Goal: Check status: Check status

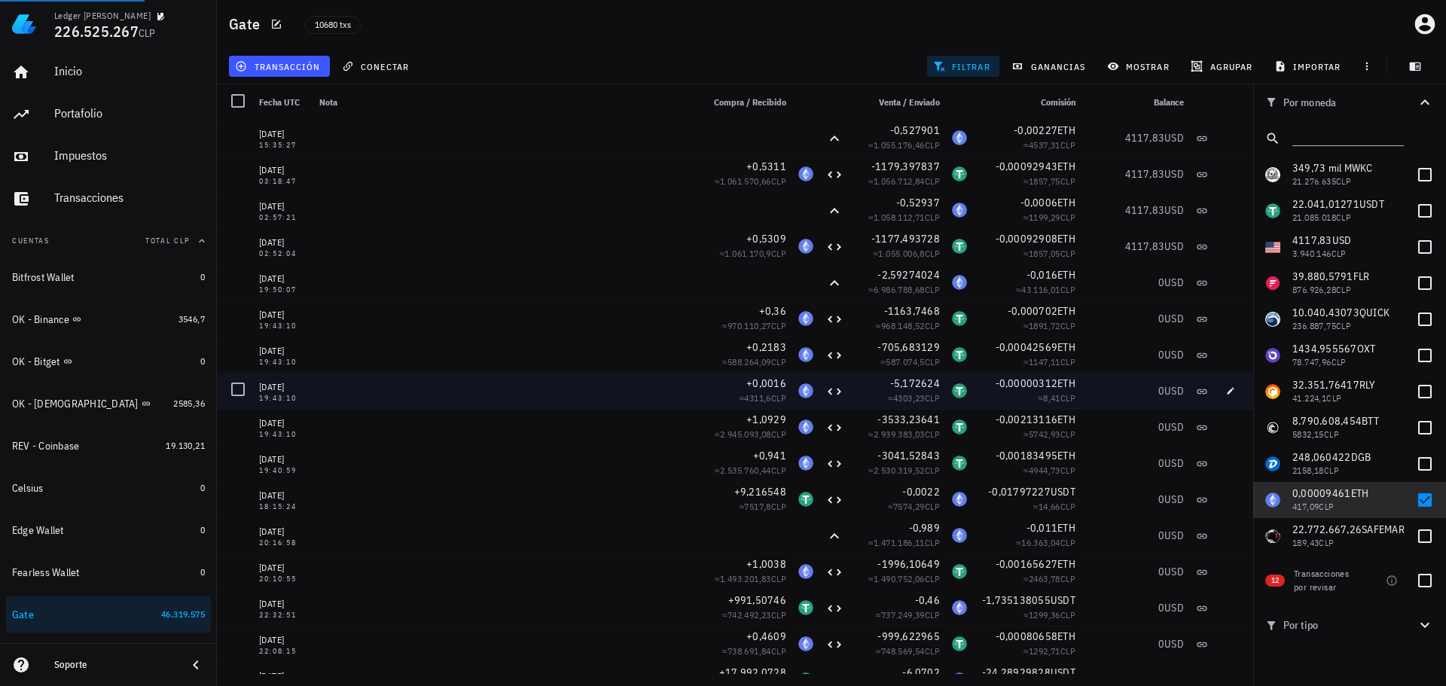
scroll to position [75, 0]
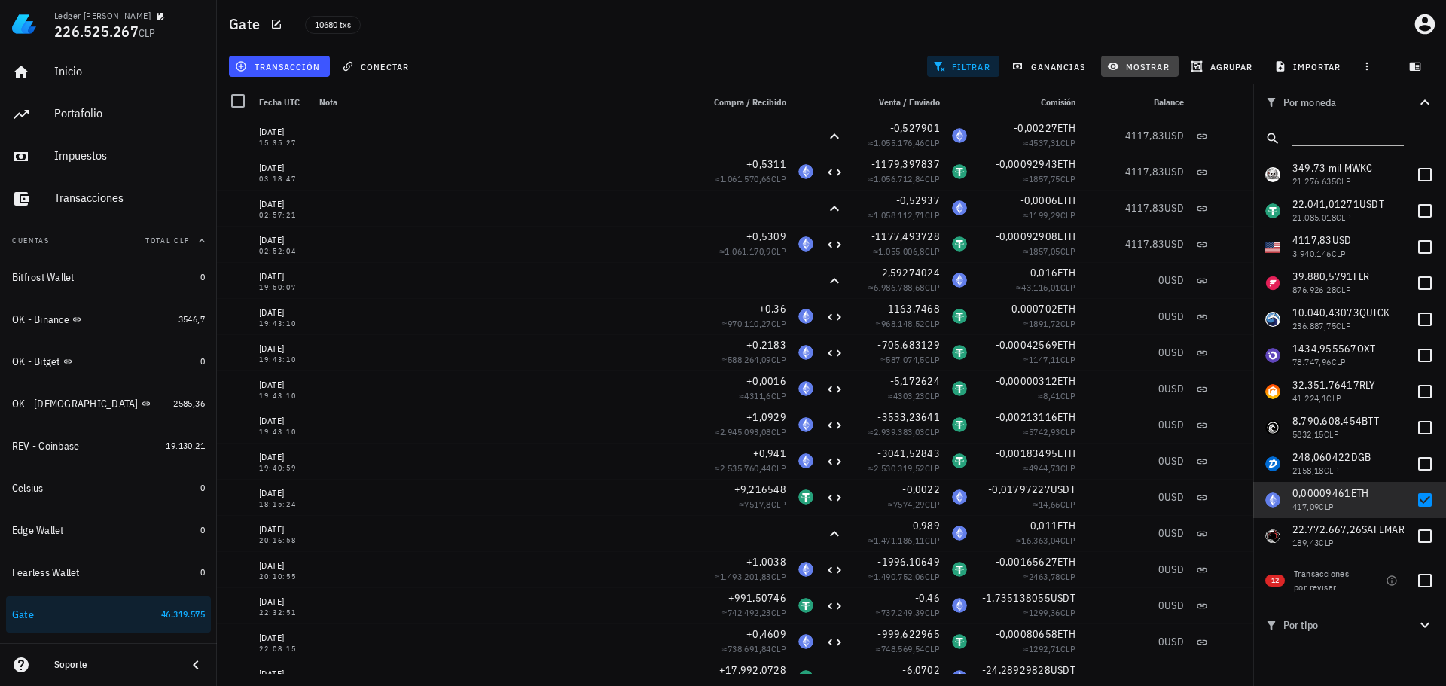
click at [1127, 62] on span "mostrar" at bounding box center [1140, 66] width 60 height 12
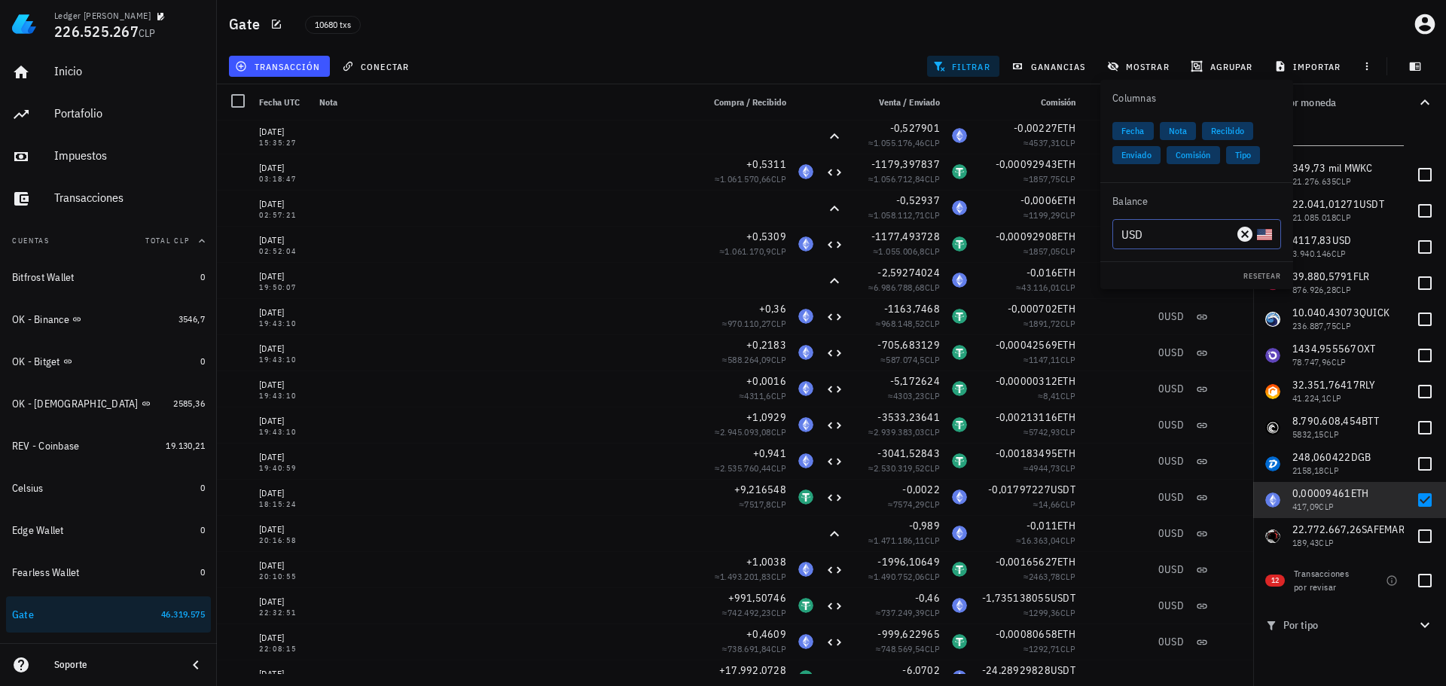
click at [1177, 239] on input "USD" at bounding box center [1177, 234] width 111 height 24
click at [1173, 264] on div "ETH" at bounding box center [1168, 265] width 38 height 15
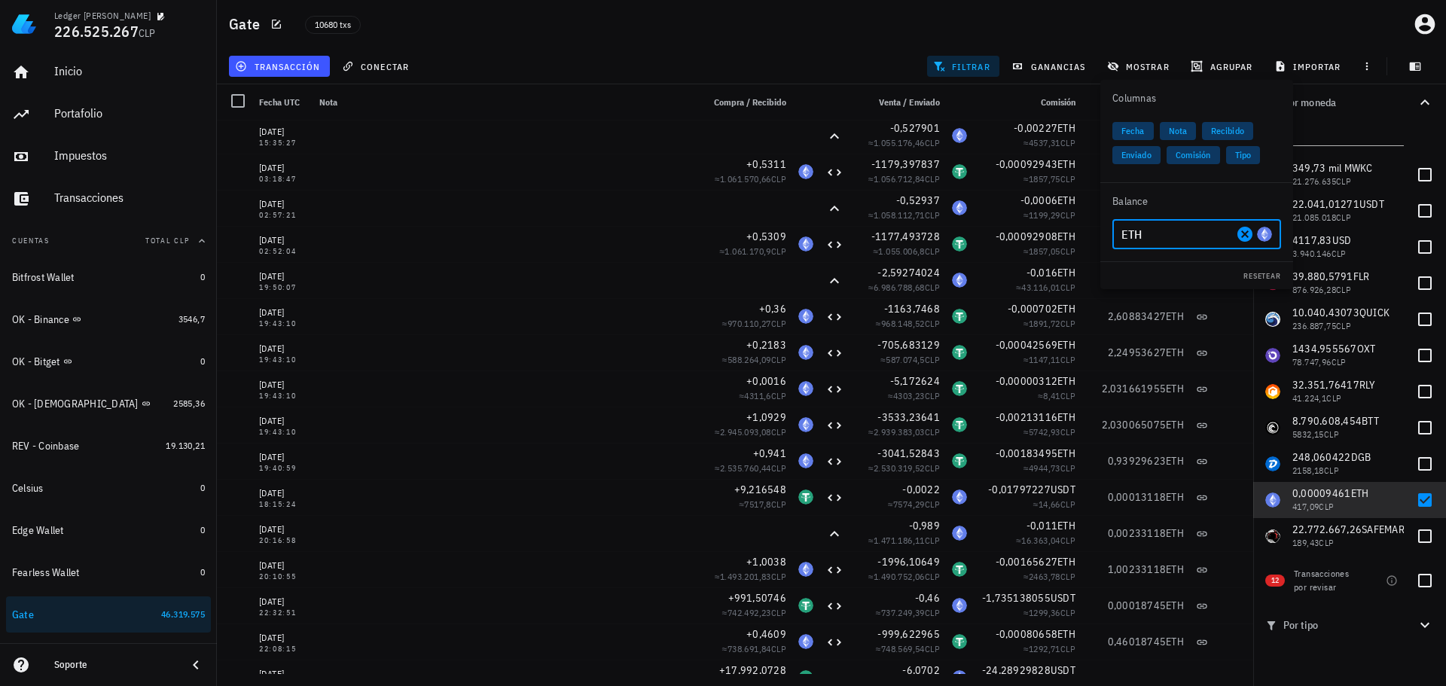
type input "ETH"
click at [851, 54] on div "transacción conectar filtrar ganancias mostrar [GEOGRAPHIC_DATA] importar" at bounding box center [831, 66] width 1211 height 36
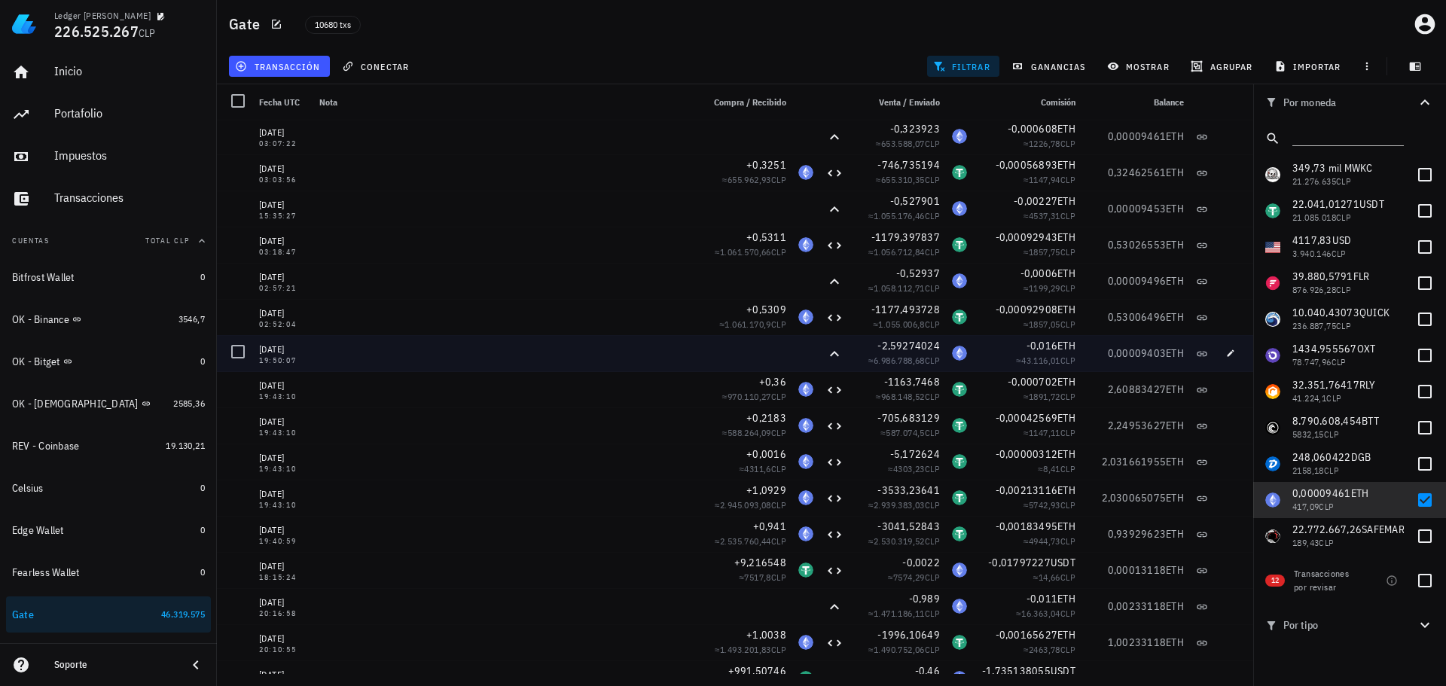
scroll to position [0, 0]
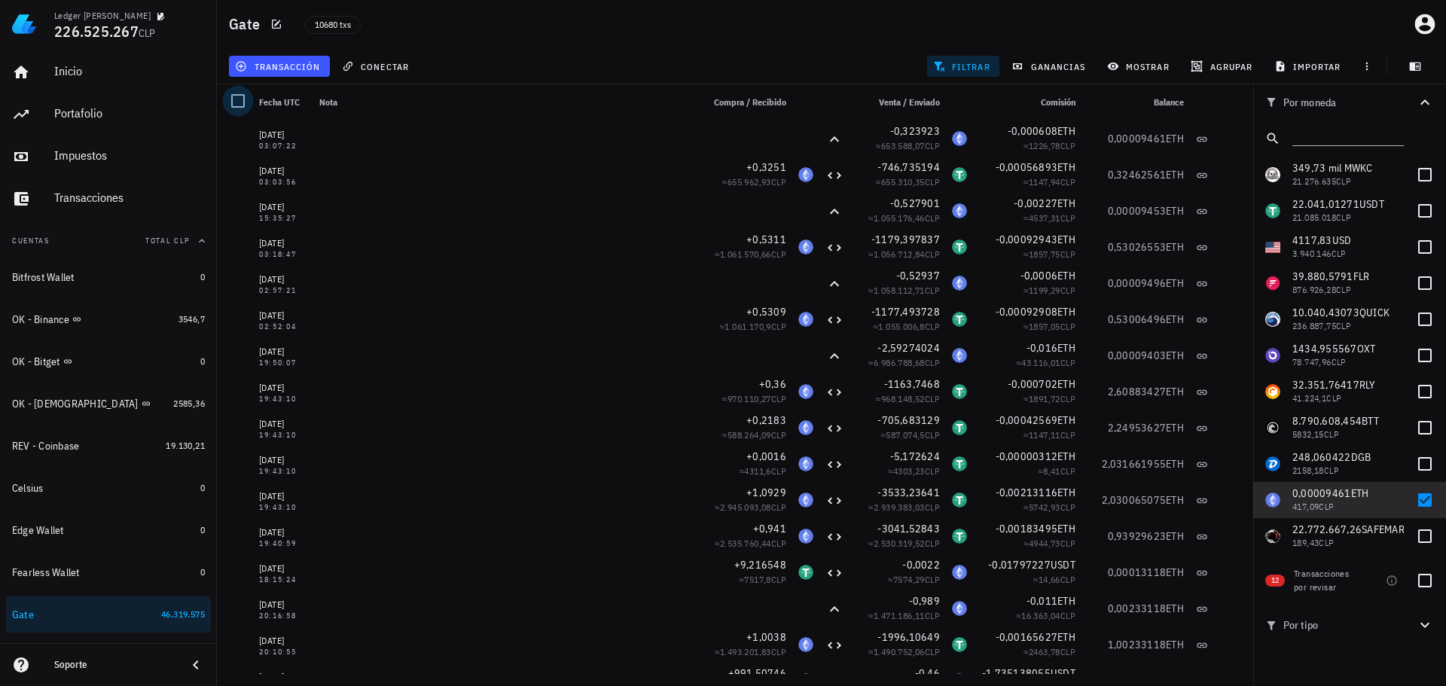
click at [243, 102] on div at bounding box center [238, 101] width 26 height 26
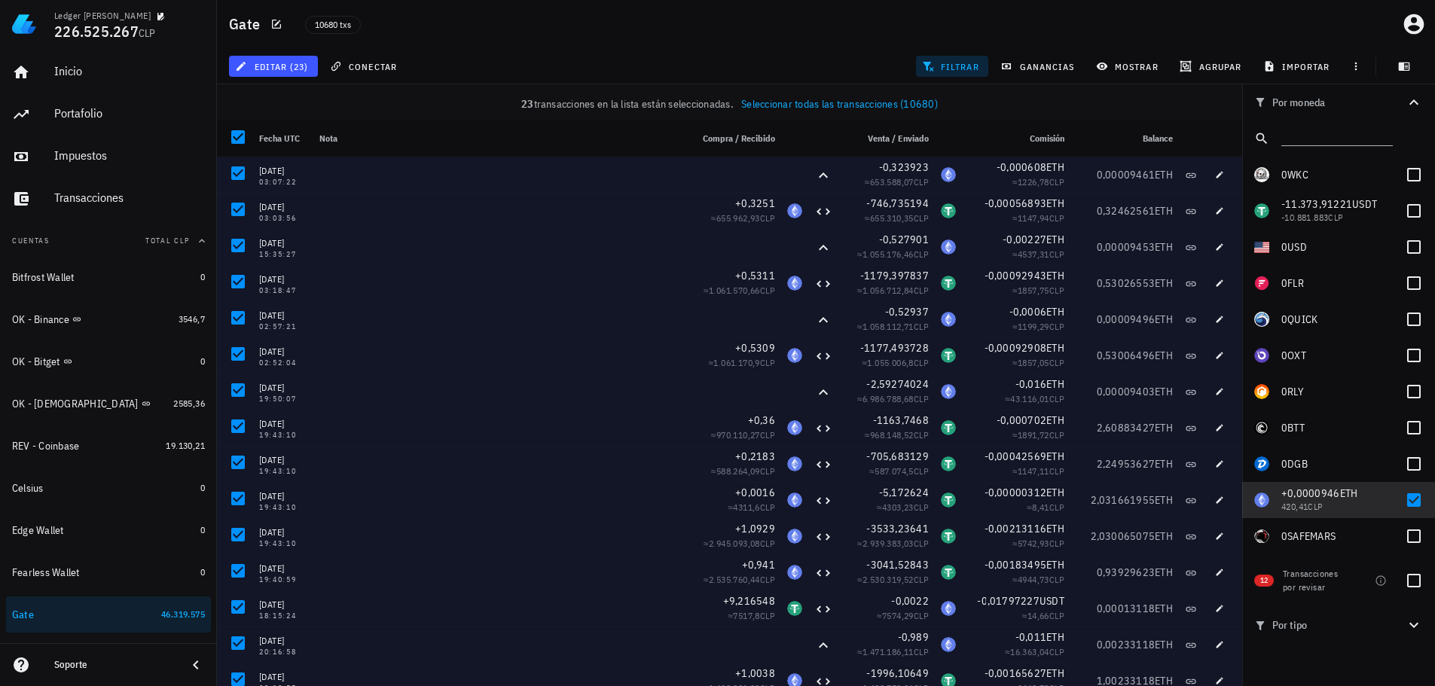
click at [237, 133] on div at bounding box center [238, 137] width 26 height 26
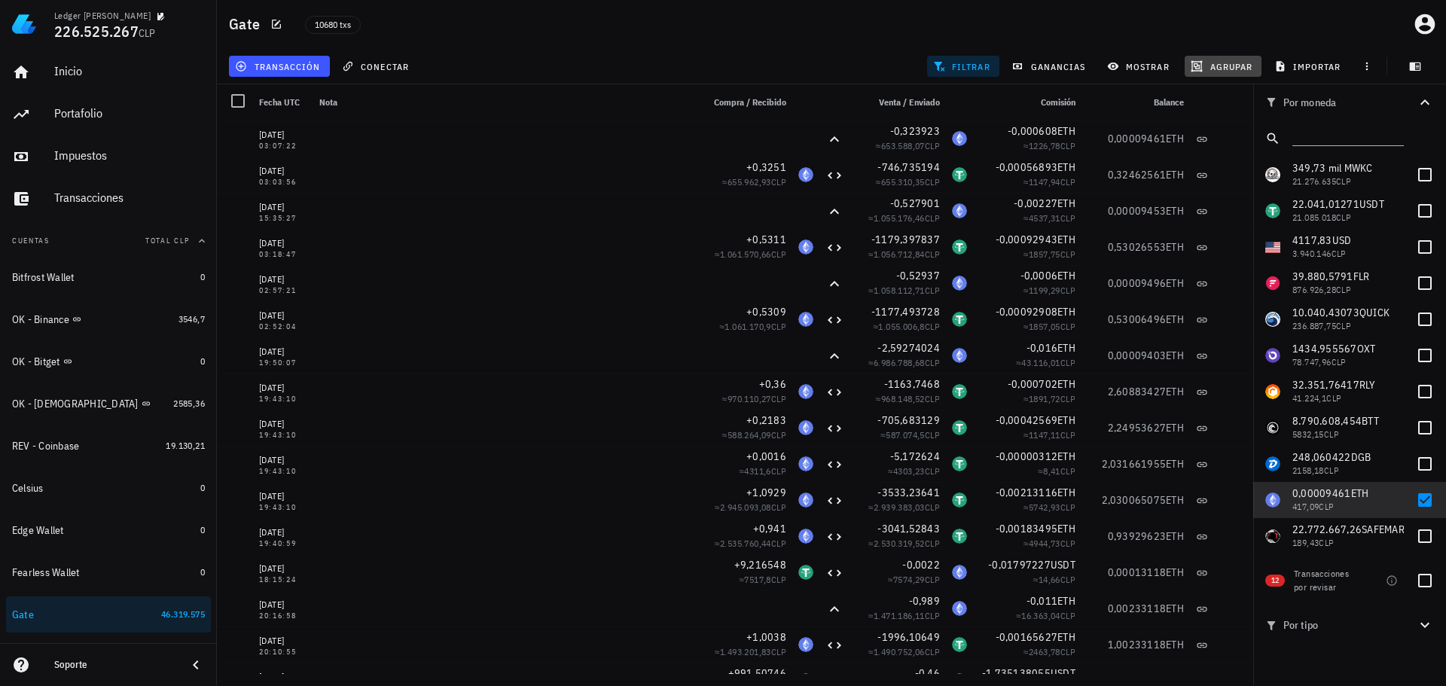
click at [1222, 65] on span "agrupar" at bounding box center [1223, 66] width 59 height 12
click at [1203, 130] on div "Día" at bounding box center [1230, 131] width 66 height 12
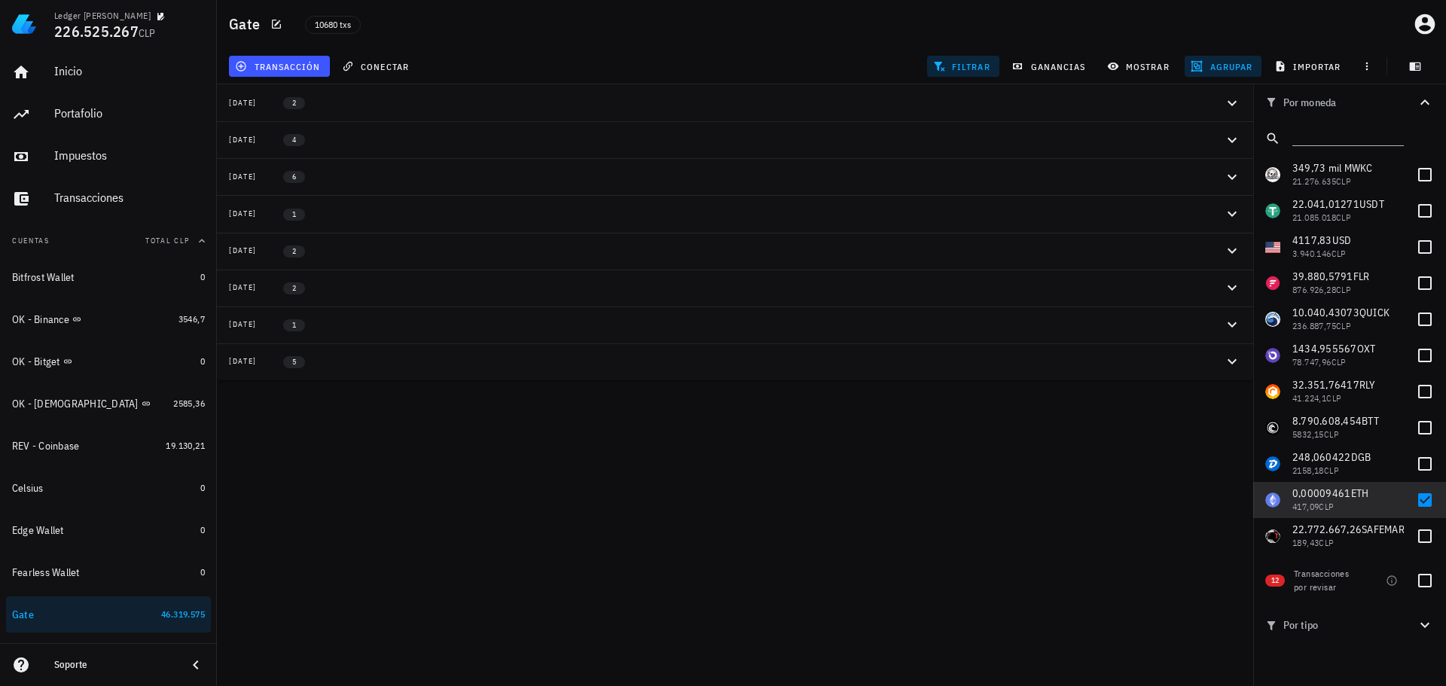
click at [394, 181] on div "[DATE] 6" at bounding box center [726, 176] width 994 height 13
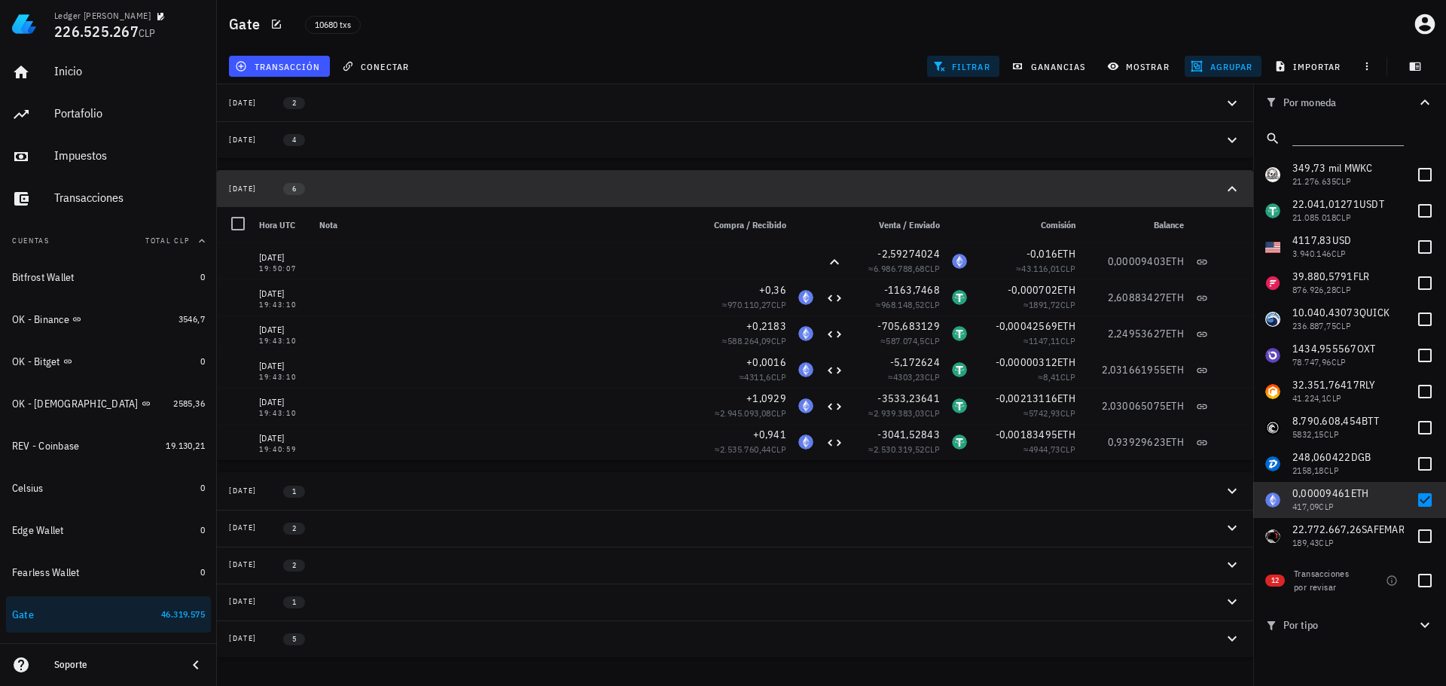
click at [469, 178] on button "[DATE] 6" at bounding box center [735, 188] width 1036 height 37
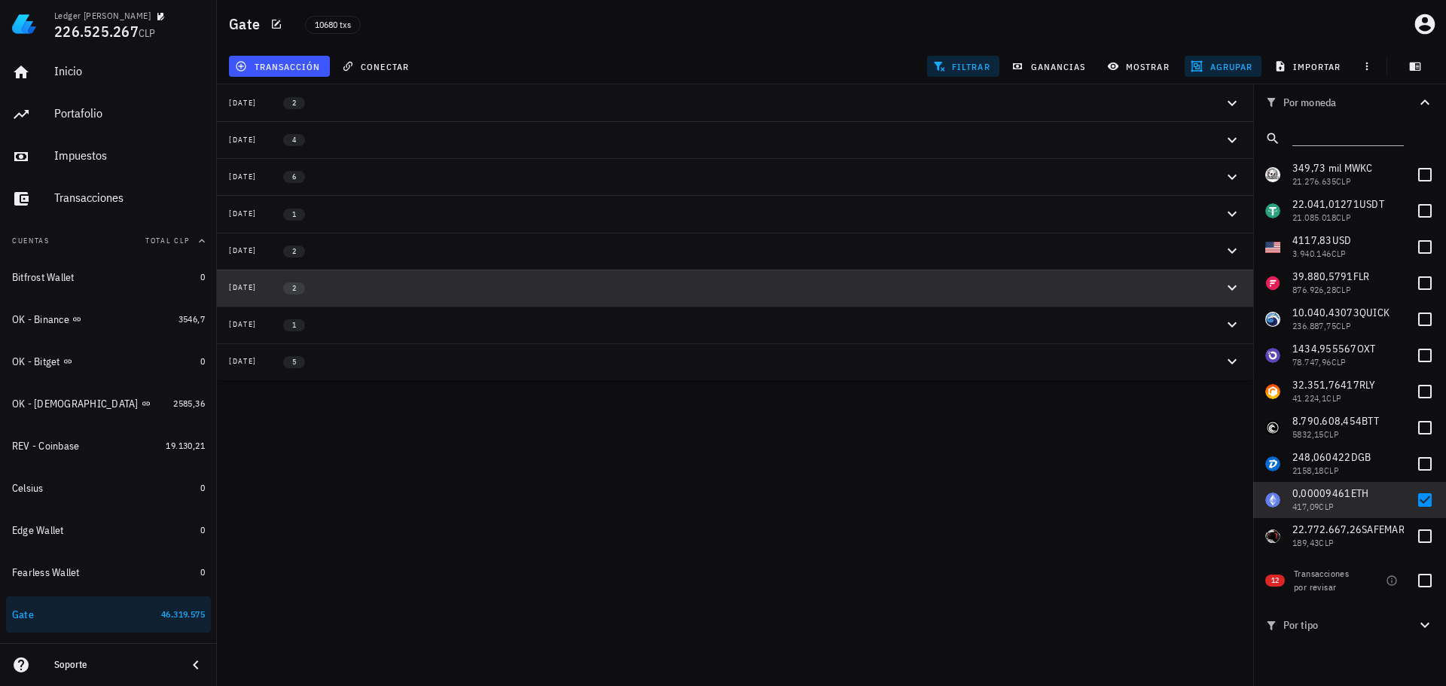
click at [429, 287] on div "[DATE] 2" at bounding box center [726, 288] width 994 height 13
